Goal: Find specific page/section: Find specific page/section

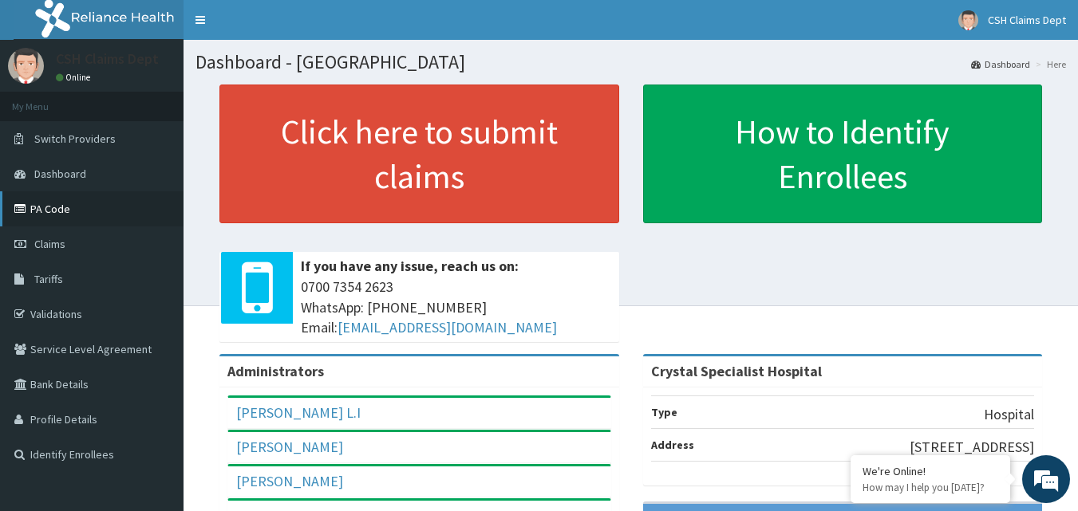
click at [81, 210] on link "PA Code" at bounding box center [92, 208] width 184 height 35
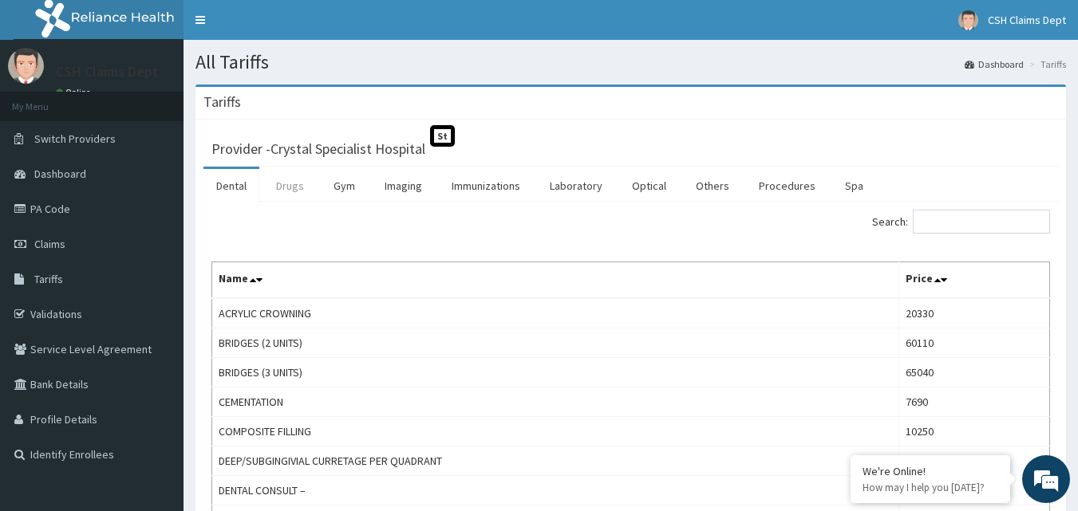
click at [294, 198] on link "Drugs" at bounding box center [289, 186] width 53 height 34
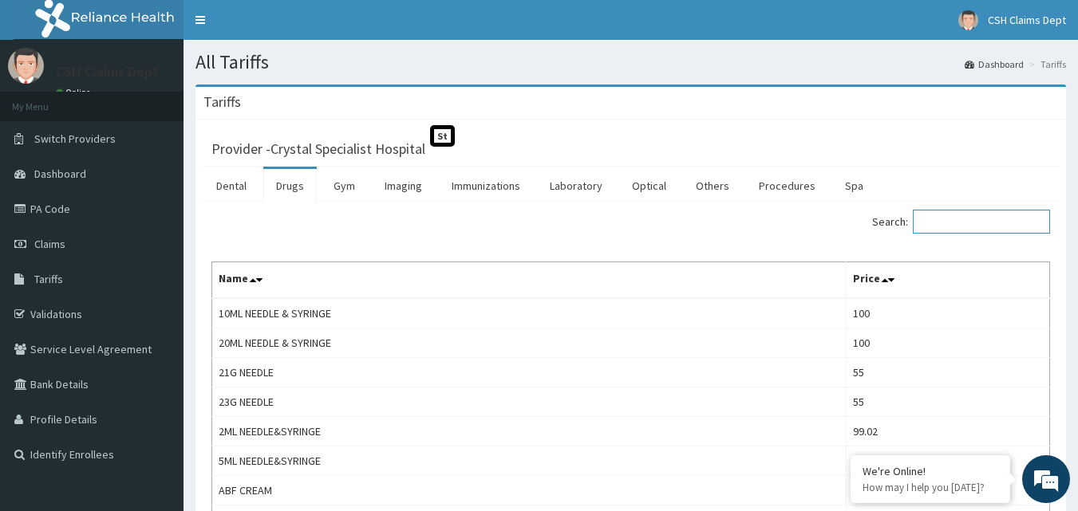
click at [942, 215] on input "Search:" at bounding box center [981, 222] width 137 height 24
type input "PARACE"
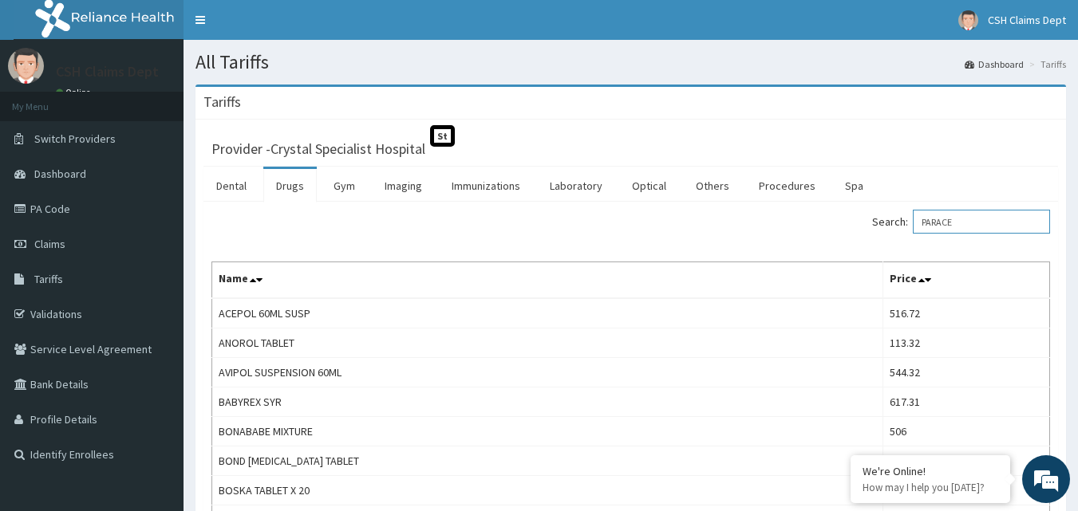
click at [986, 229] on input "PARACE" at bounding box center [981, 222] width 137 height 24
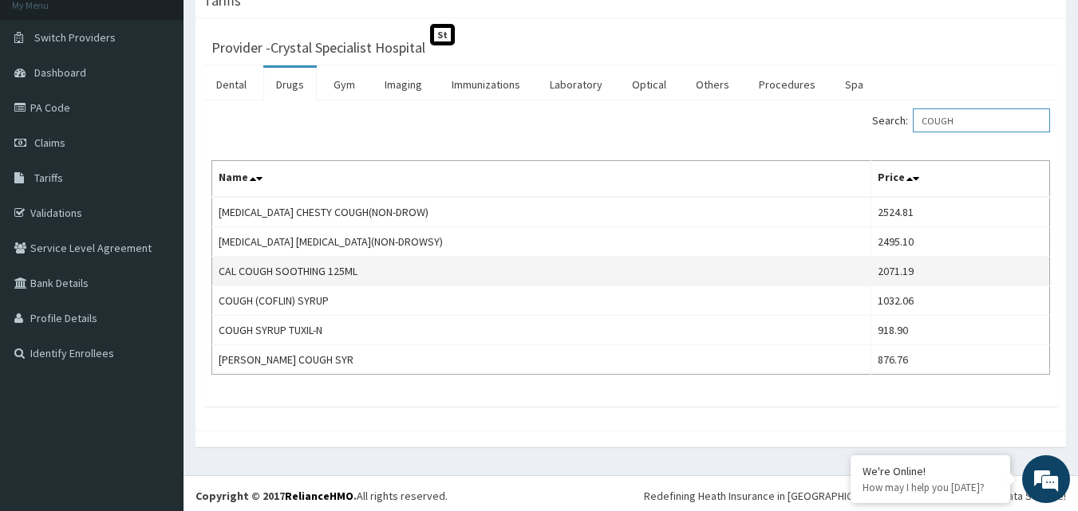
scroll to position [106, 0]
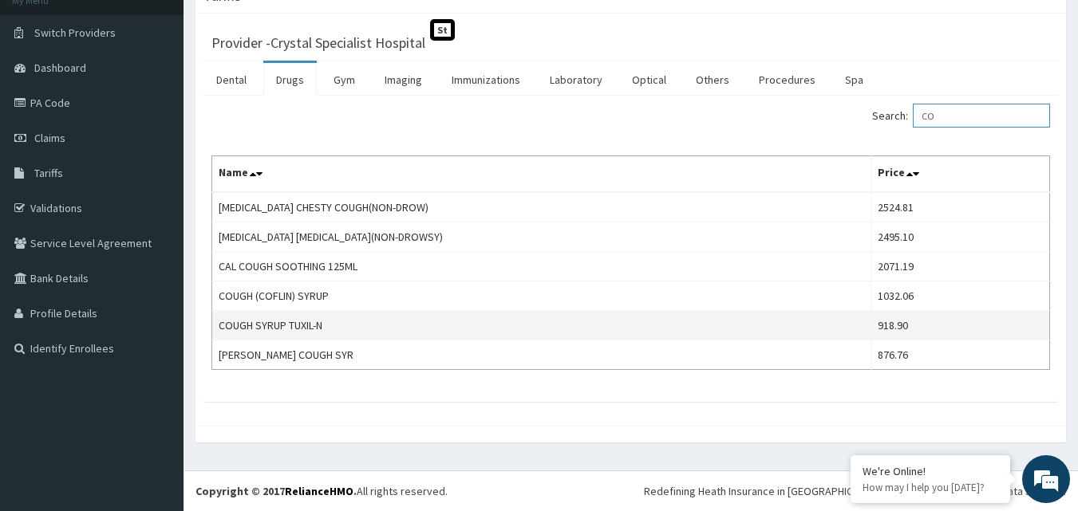
type input "C"
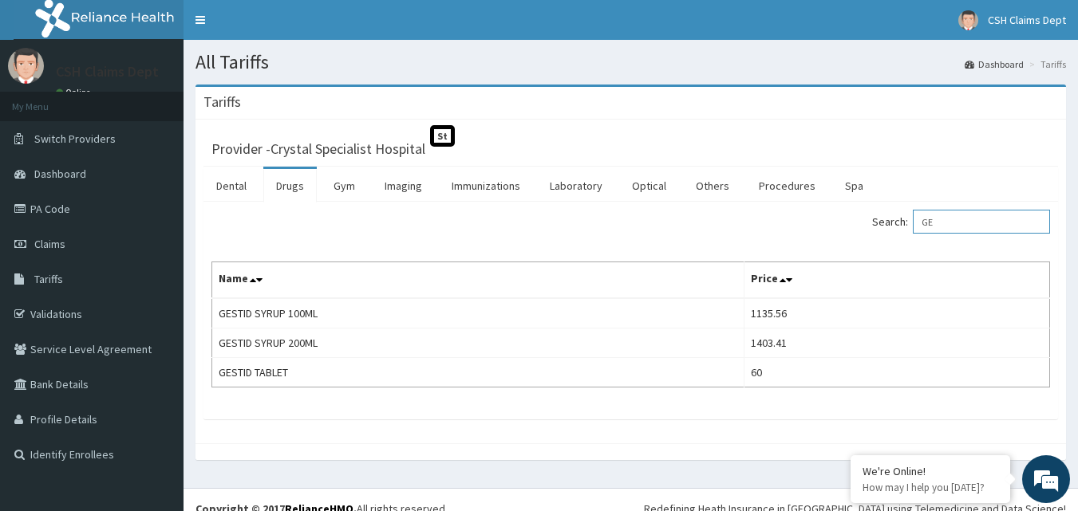
type input "G"
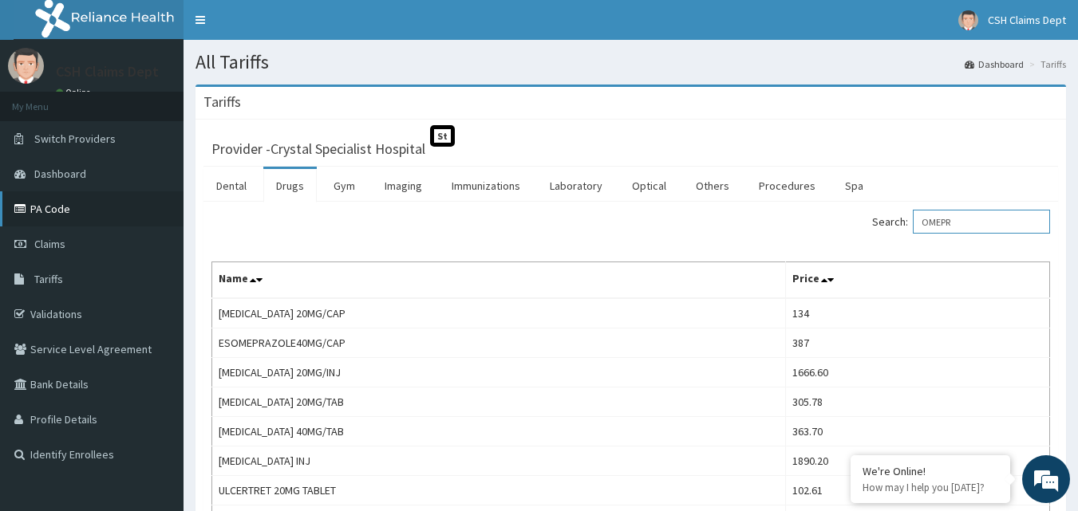
type input "OMEPR"
click at [63, 205] on link "PA Code" at bounding box center [92, 208] width 184 height 35
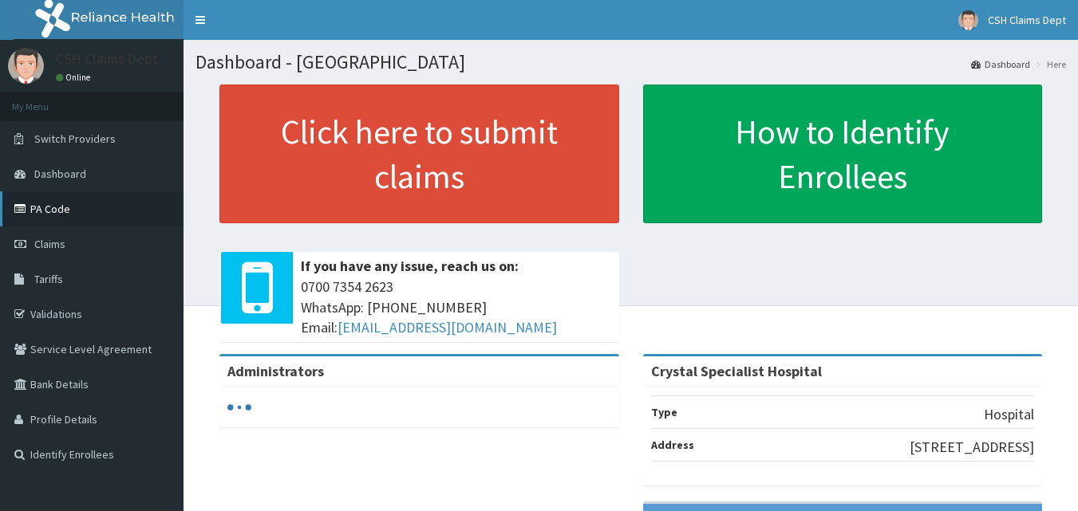
click at [124, 209] on link "PA Code" at bounding box center [92, 208] width 184 height 35
